Goal: Information Seeking & Learning: Learn about a topic

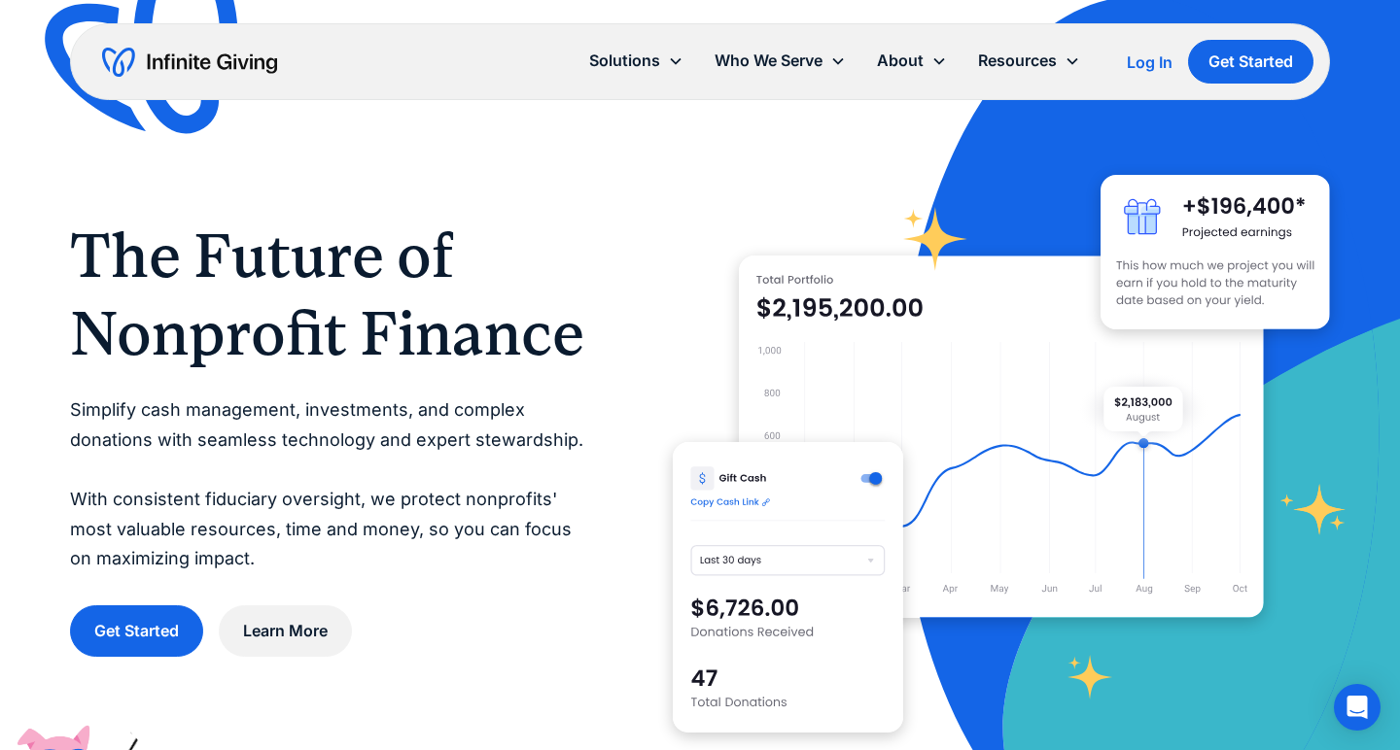
click at [1155, 64] on div "Log In" at bounding box center [1150, 62] width 46 height 16
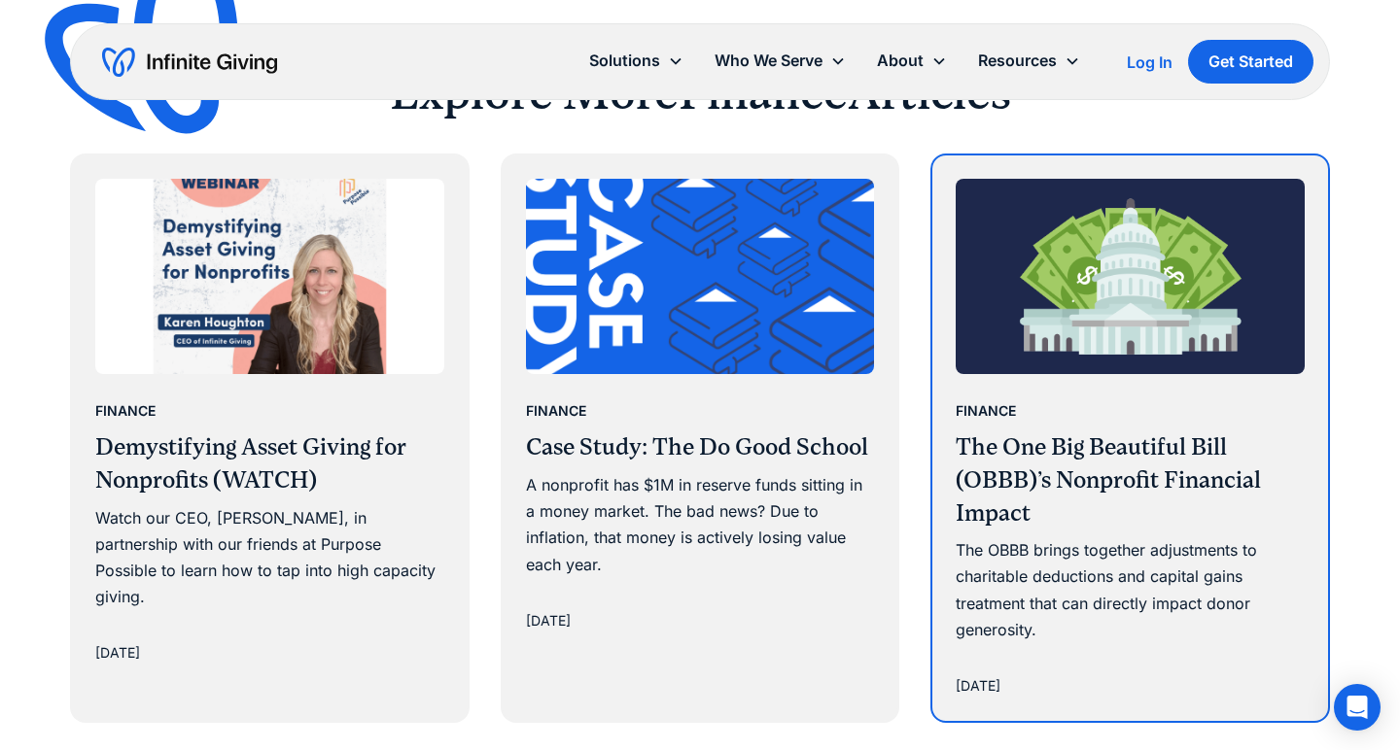
scroll to position [3296, 0]
click at [1053, 432] on h3 "The One Big Beautiful Bill (OBBB)’s Nonprofit Financial Impact" at bounding box center [1130, 481] width 349 height 98
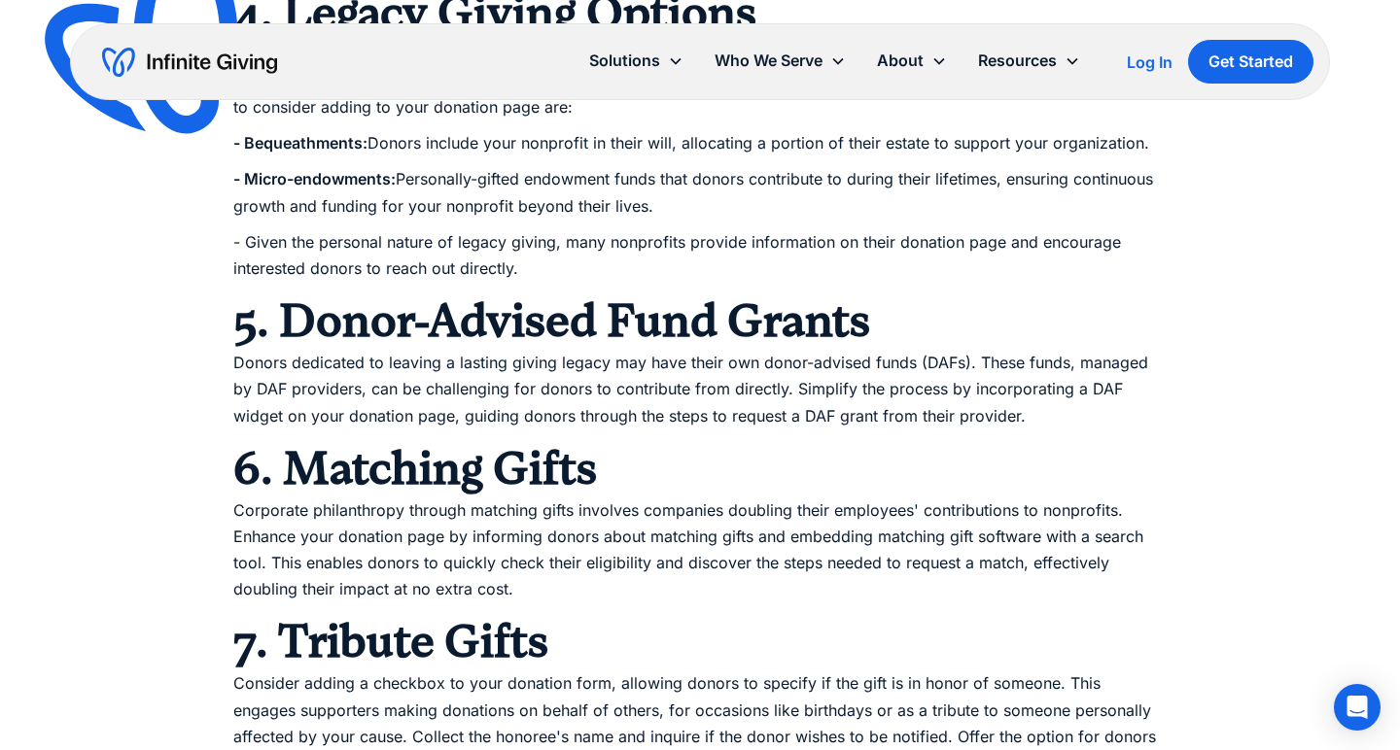
scroll to position [2125, 0]
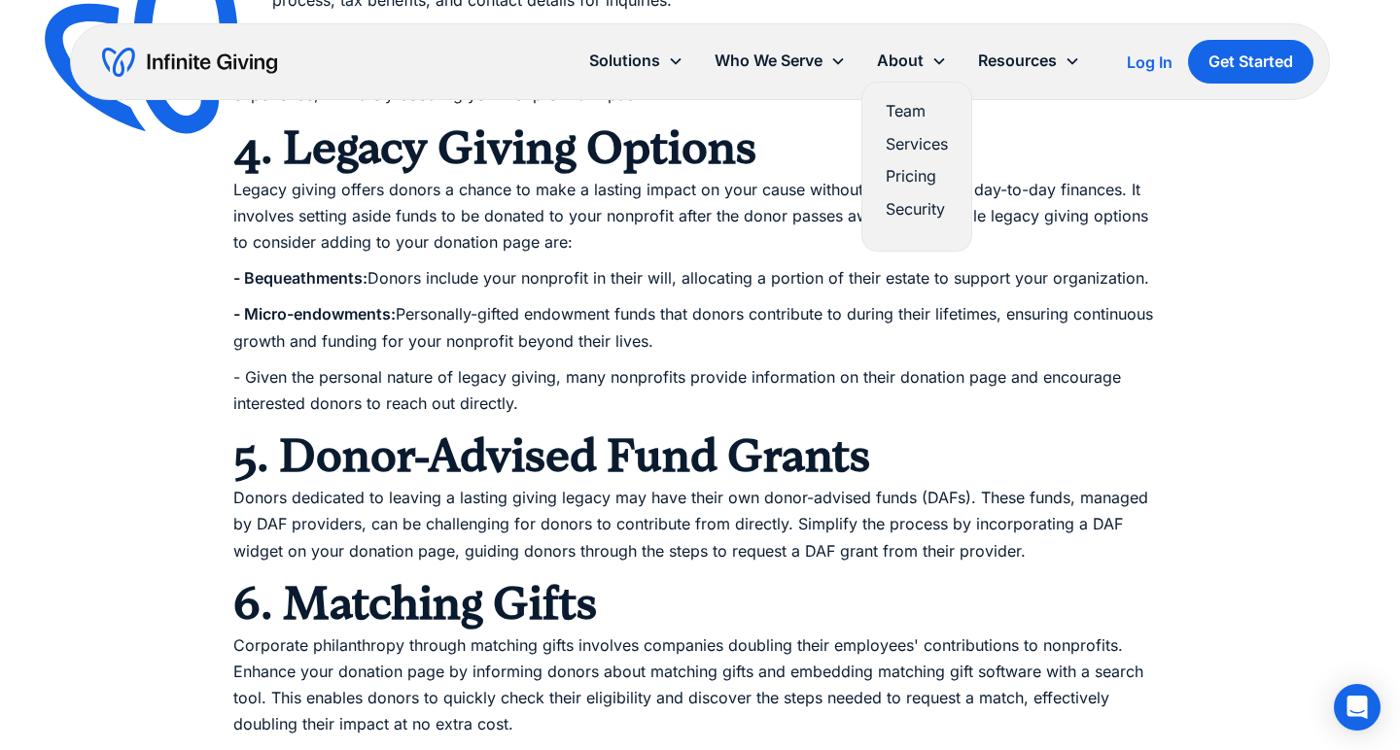
click at [917, 179] on link "Pricing" at bounding box center [917, 176] width 62 height 26
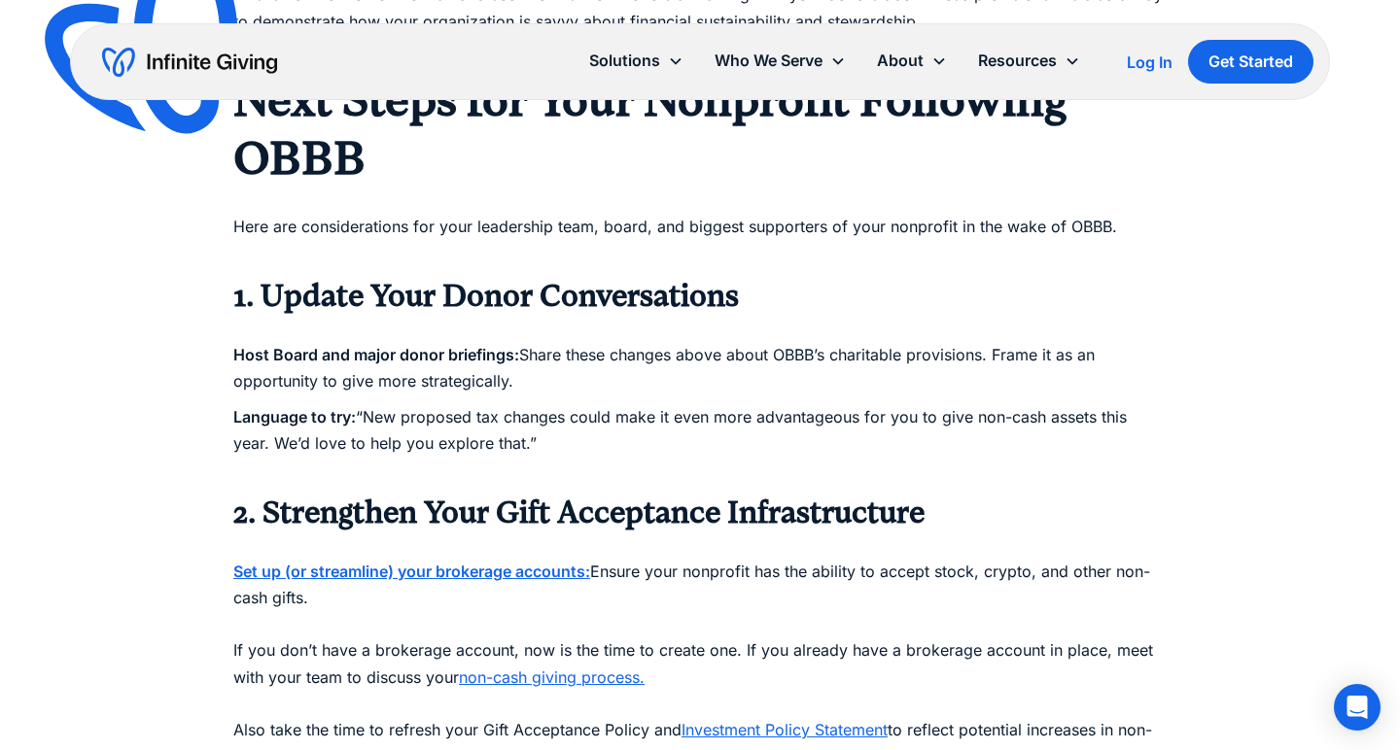
scroll to position [2918, 0]
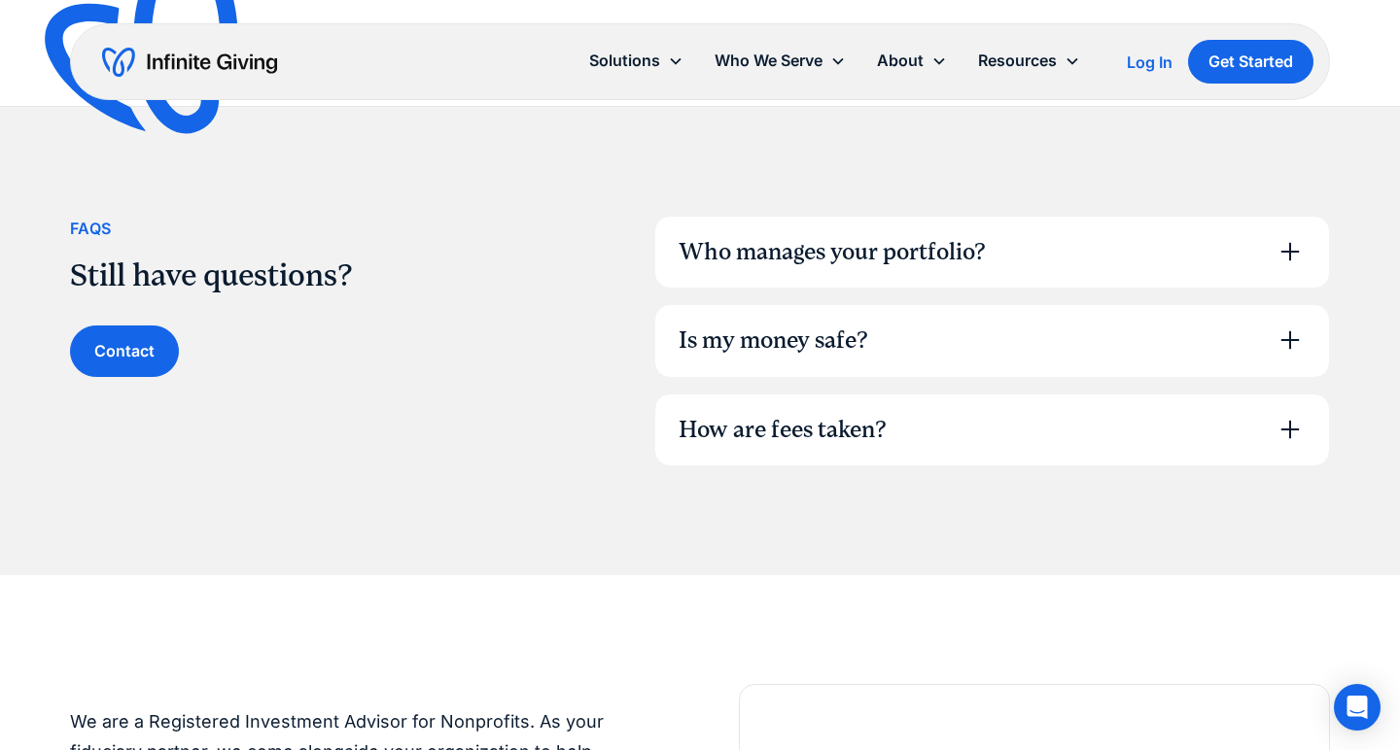
scroll to position [1266, 0]
